Goal: Information Seeking & Learning: Learn about a topic

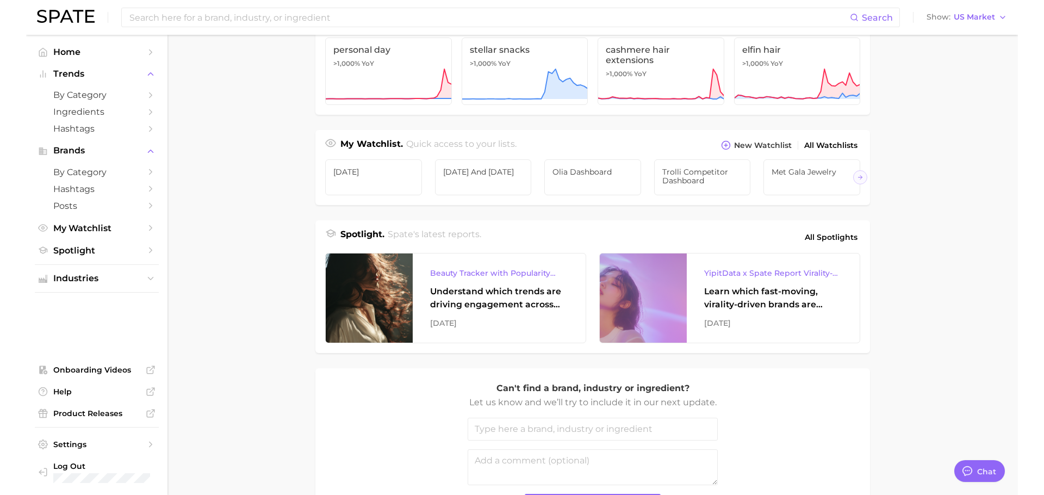
scroll to position [389, 0]
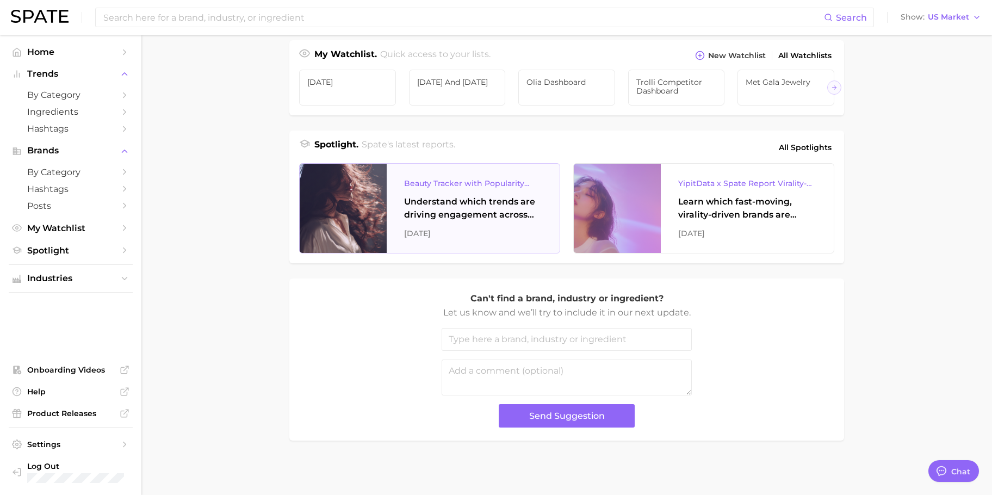
click at [505, 184] on div "Beauty Tracker with Popularity Index" at bounding box center [473, 183] width 138 height 13
type textarea "x"
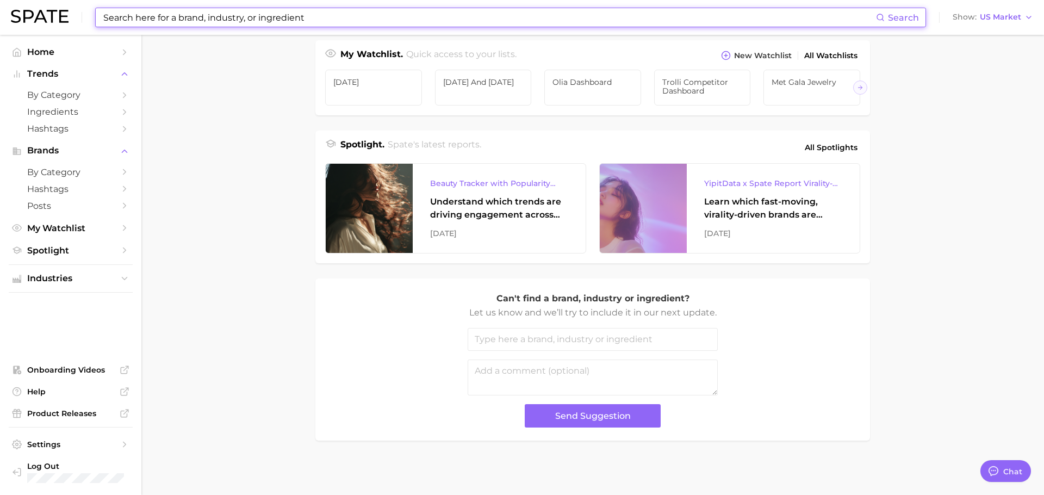
click at [375, 21] on input at bounding box center [489, 17] width 774 height 18
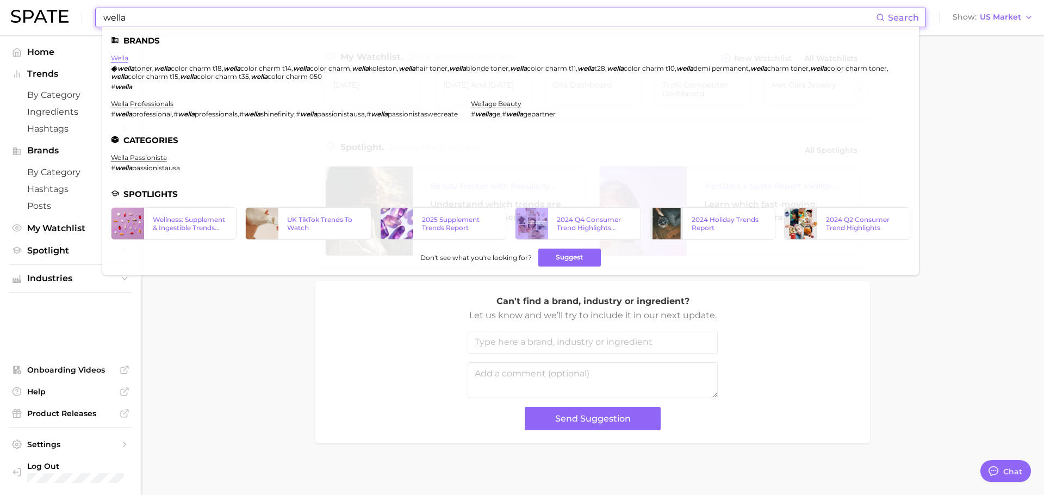
type input "wella"
click at [121, 58] on link "wella" at bounding box center [119, 58] width 17 height 8
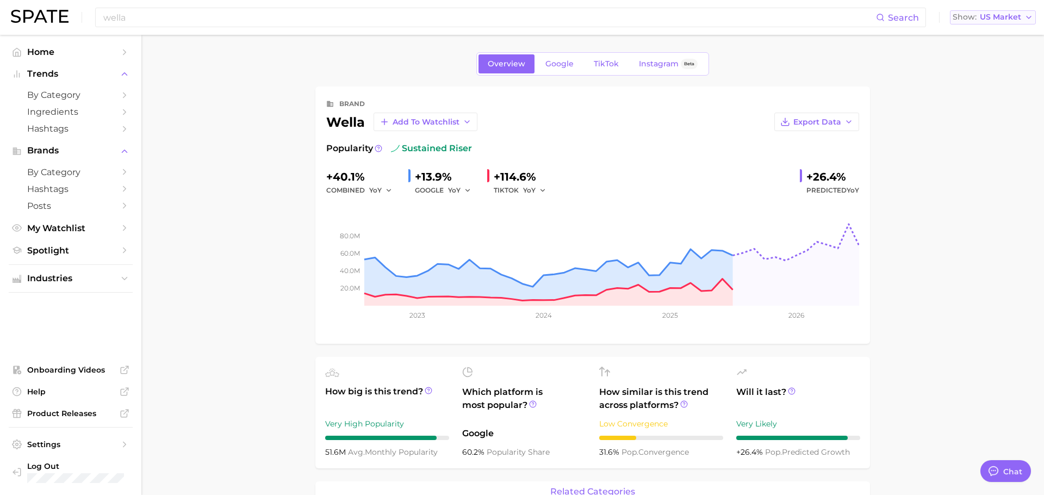
click at [991, 16] on span "US Market" at bounding box center [1000, 17] width 41 height 6
click at [991, 14] on span "US Market" at bounding box center [1000, 17] width 41 height 6
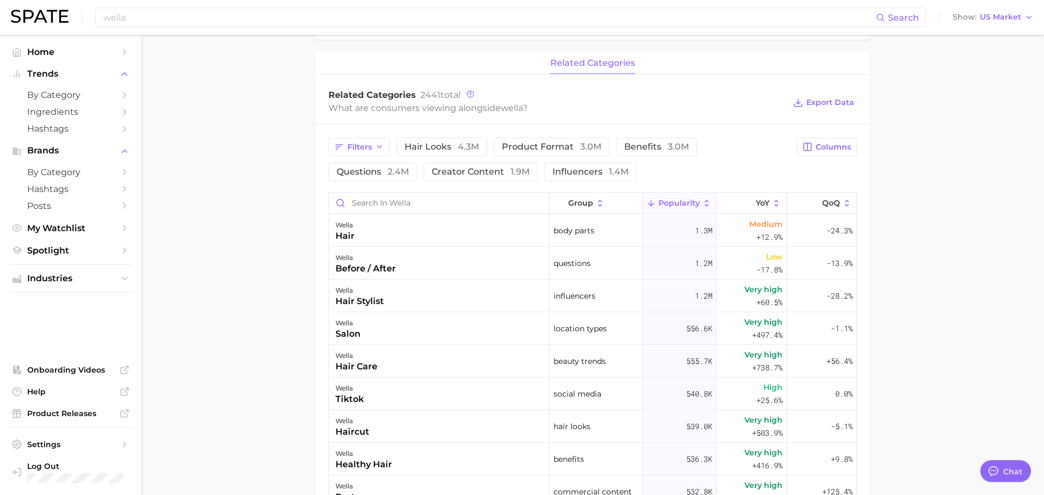
scroll to position [427, 0]
click at [77, 78] on span "Trends" at bounding box center [70, 74] width 87 height 10
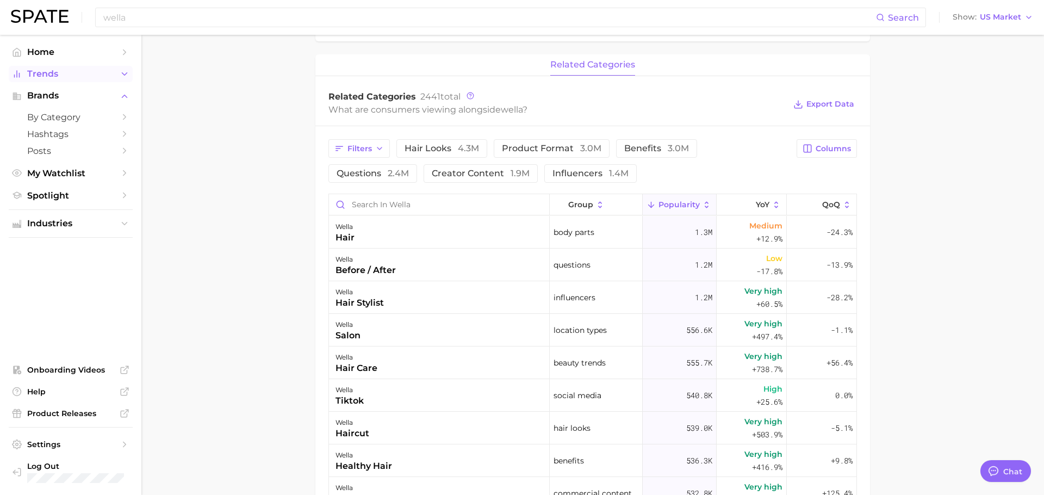
click at [76, 78] on span "Trends" at bounding box center [70, 74] width 87 height 10
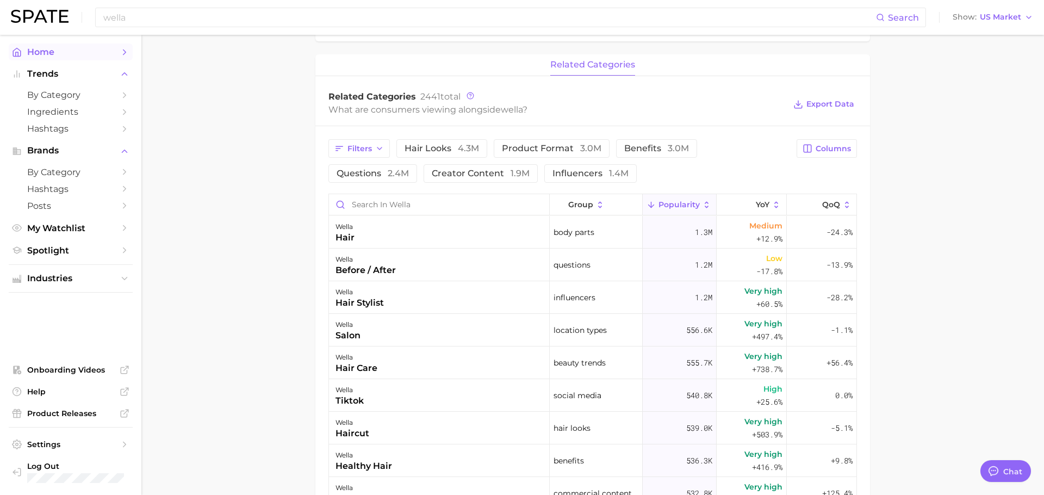
click at [61, 59] on link "Home" at bounding box center [71, 52] width 124 height 17
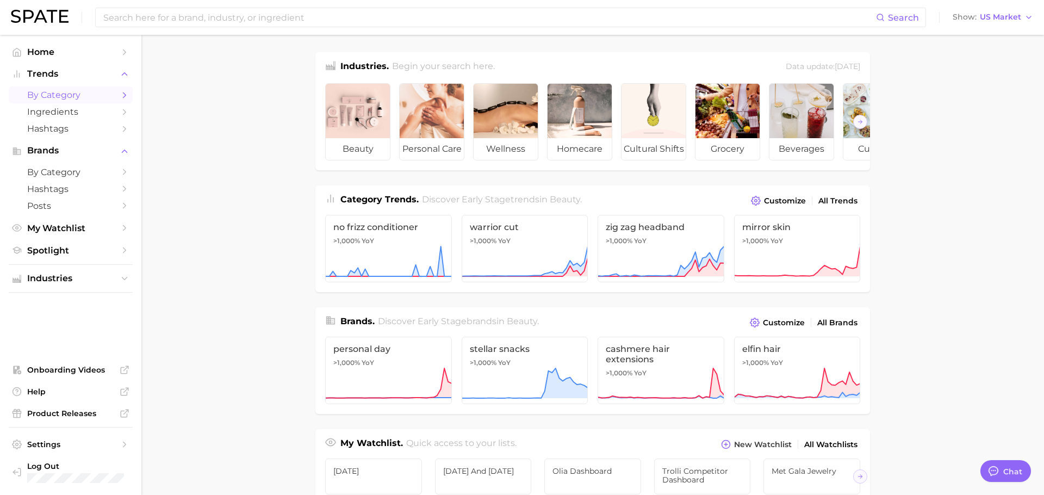
click at [61, 96] on span "by Category" at bounding box center [70, 95] width 87 height 10
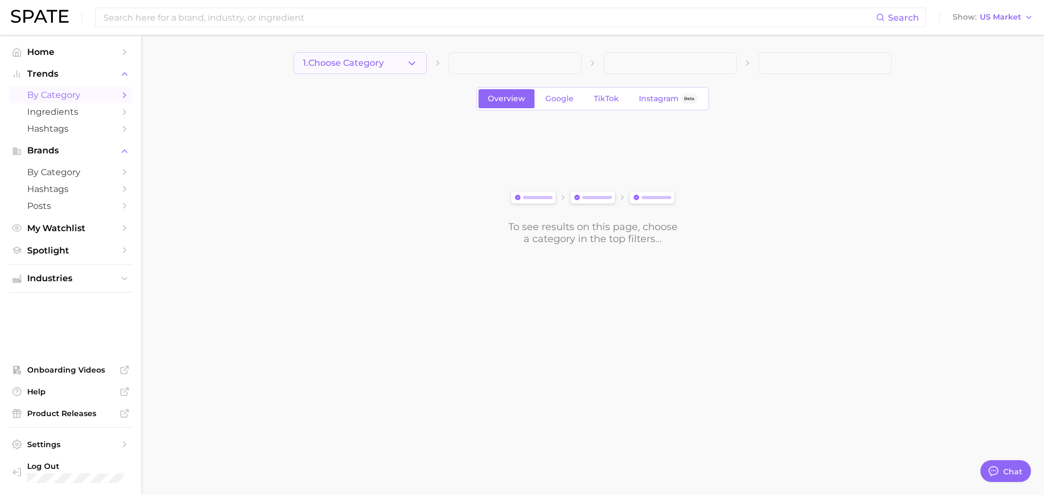
click at [376, 65] on span "1. Choose Category" at bounding box center [343, 63] width 81 height 10
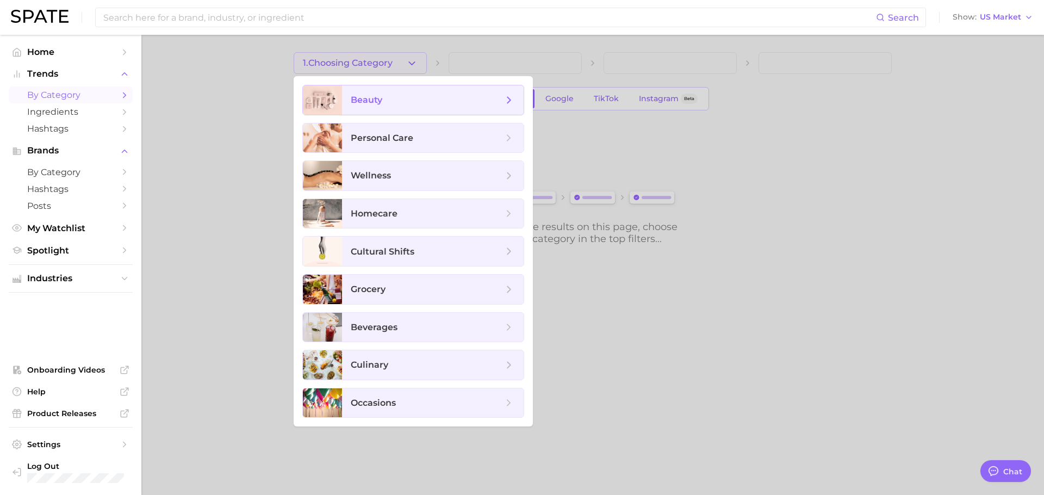
click at [500, 97] on span "beauty" at bounding box center [427, 100] width 152 height 12
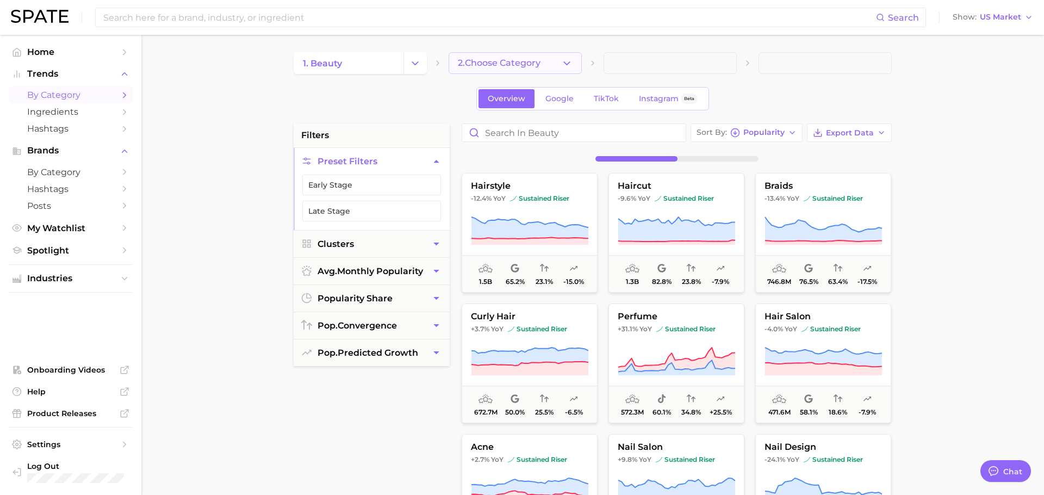
click at [563, 61] on icon "button" at bounding box center [566, 63] width 11 height 11
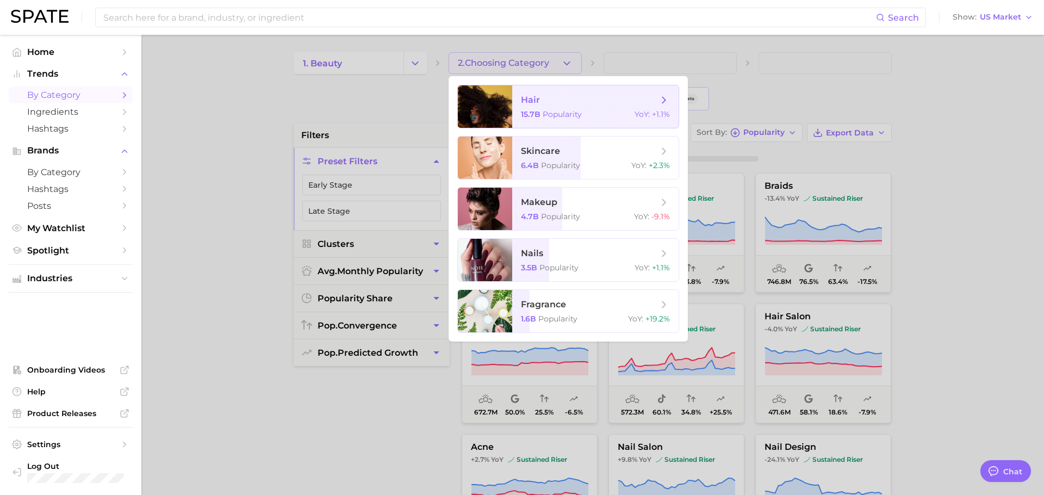
click at [563, 105] on span "hair 15.7b Popularity YoY : +1.1%" at bounding box center [595, 106] width 166 height 42
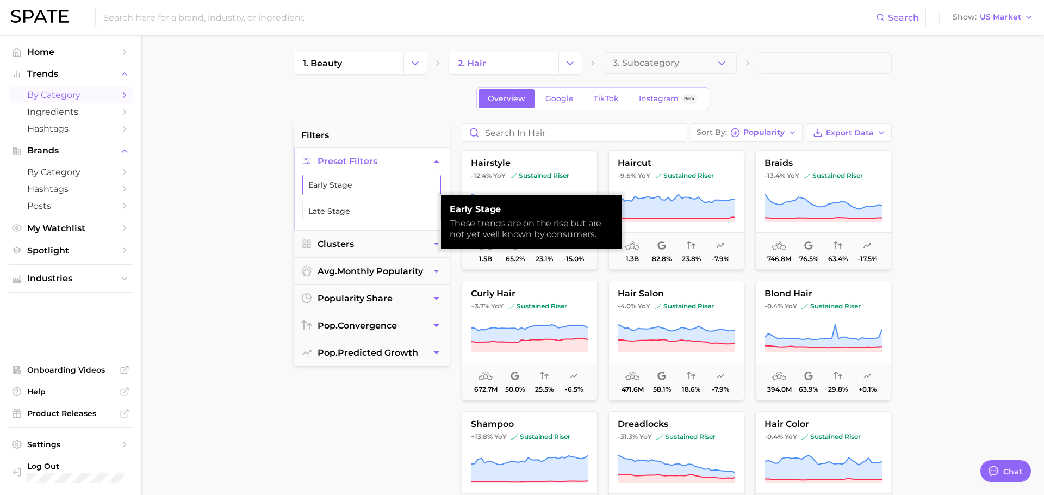
click at [330, 183] on button "Early Stage" at bounding box center [371, 185] width 139 height 21
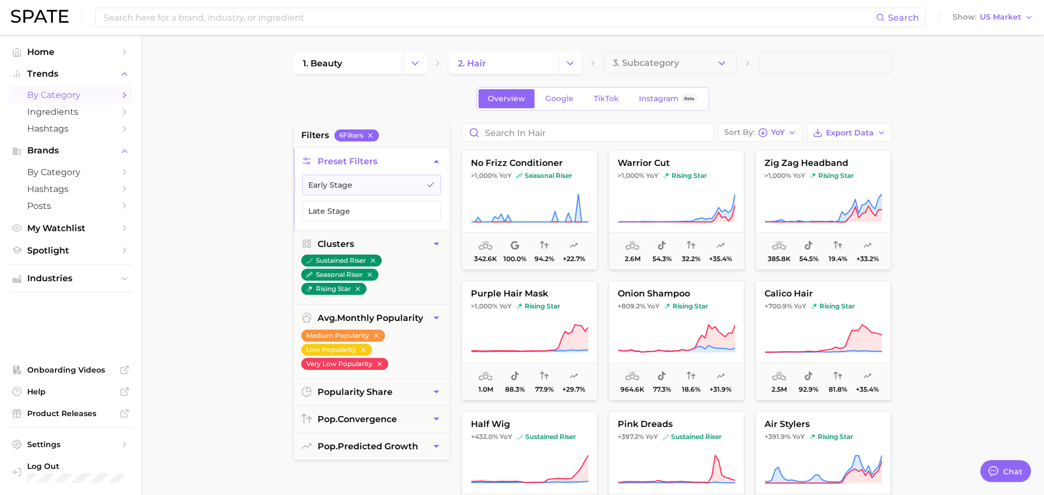
click at [957, 126] on main "1. beauty 2. hair 3. Subcategory Overview Google TikTok Instagram Beta filters …" at bounding box center [592, 447] width 903 height 825
click at [784, 133] on span "YoY" at bounding box center [778, 132] width 14 height 6
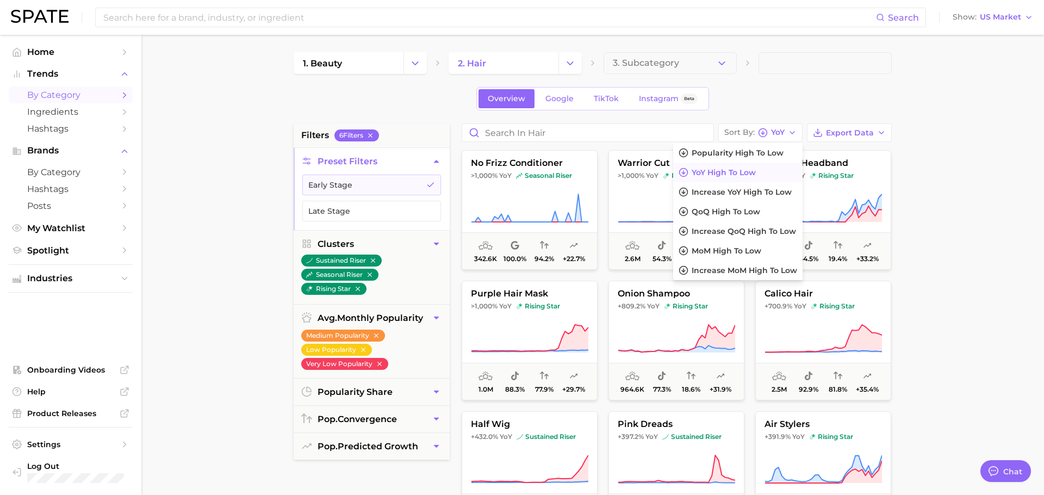
click at [780, 94] on div "Overview Google TikTok Instagram Beta" at bounding box center [593, 98] width 598 height 23
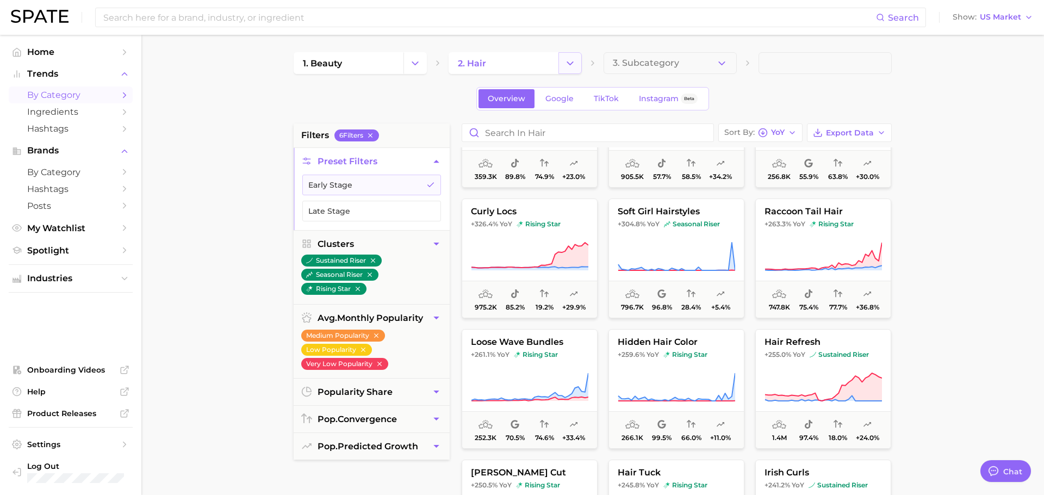
click at [564, 60] on icon "Change Category" at bounding box center [569, 63] width 11 height 11
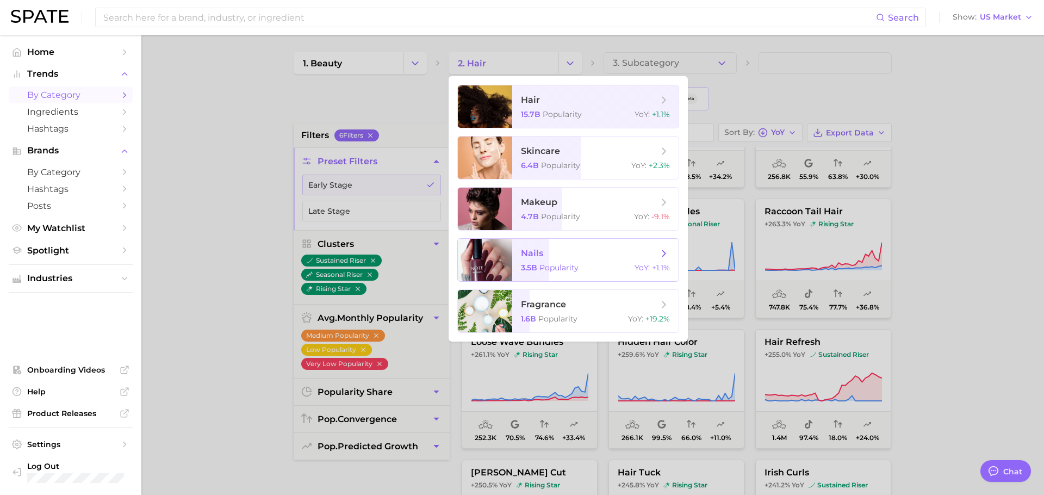
click at [538, 248] on span "nails" at bounding box center [532, 253] width 22 height 10
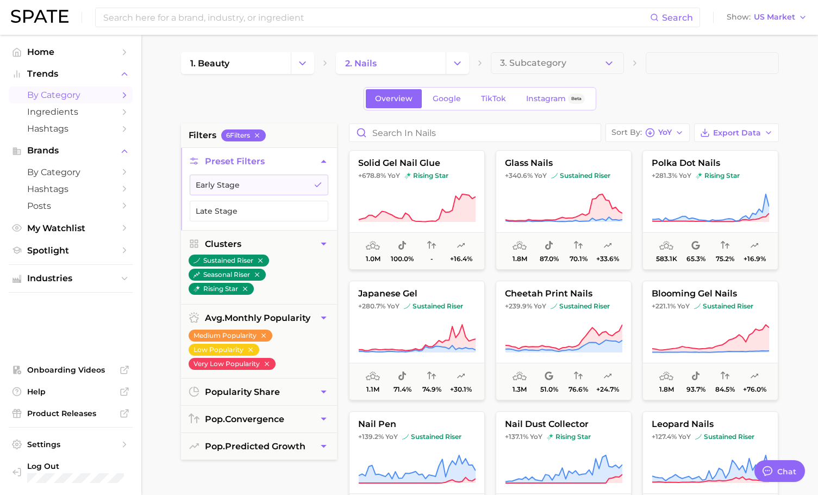
type textarea "x"
